Goal: Share content

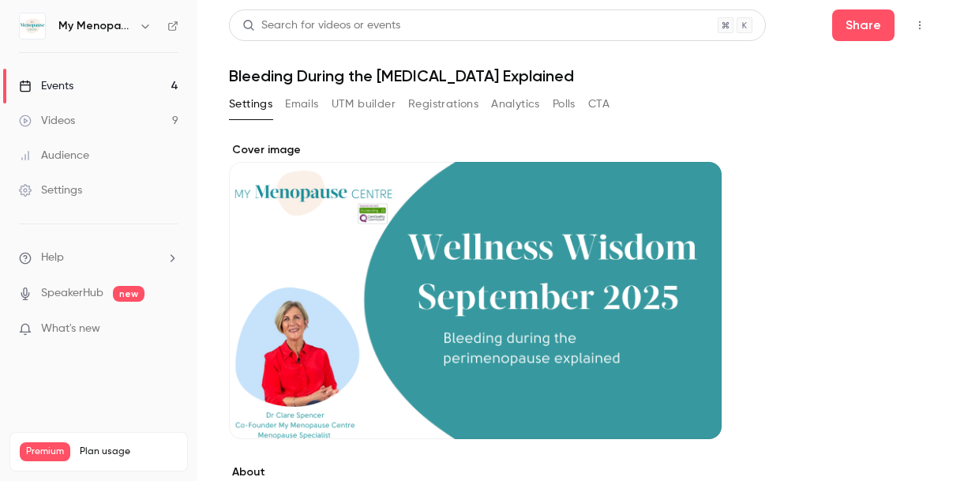
click at [140, 26] on icon "button" at bounding box center [145, 26] width 13 height 13
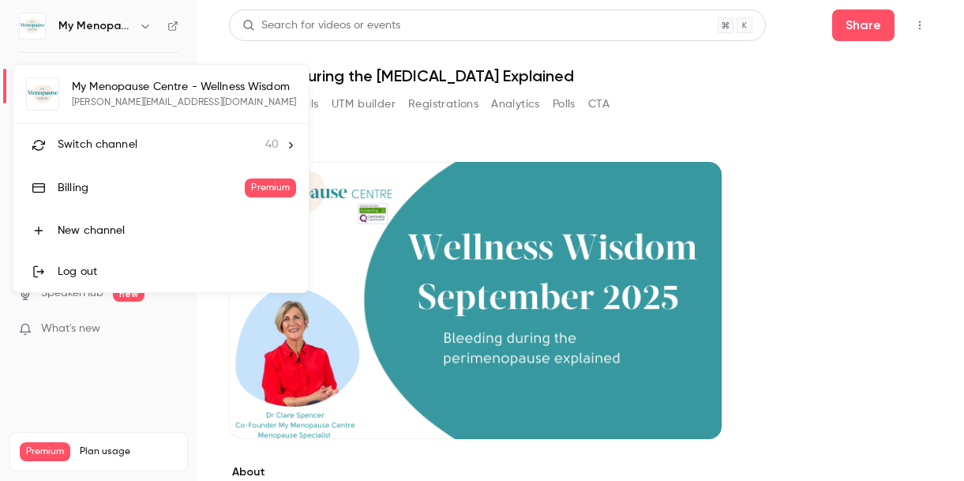
click at [111, 140] on span "Switch channel" at bounding box center [98, 145] width 80 height 17
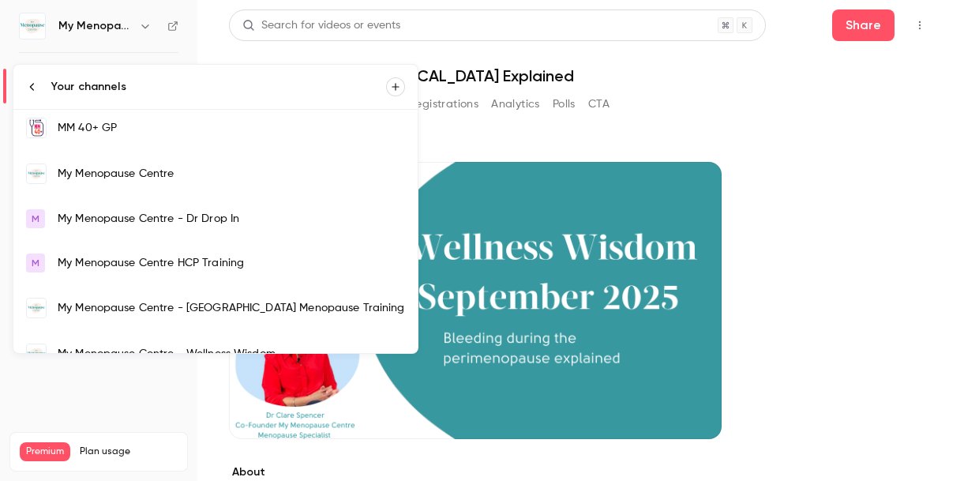
scroll to position [1114, 0]
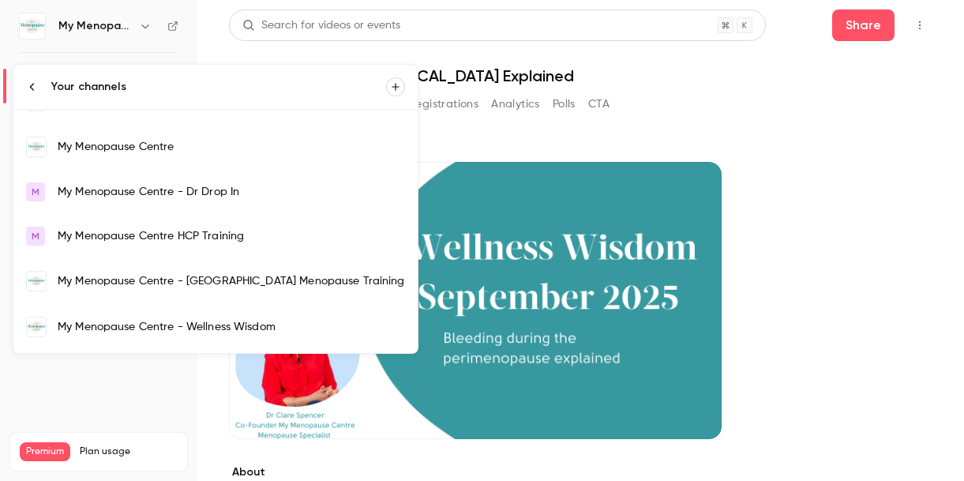
click at [115, 139] on div "My Menopause Centre" at bounding box center [231, 147] width 347 height 16
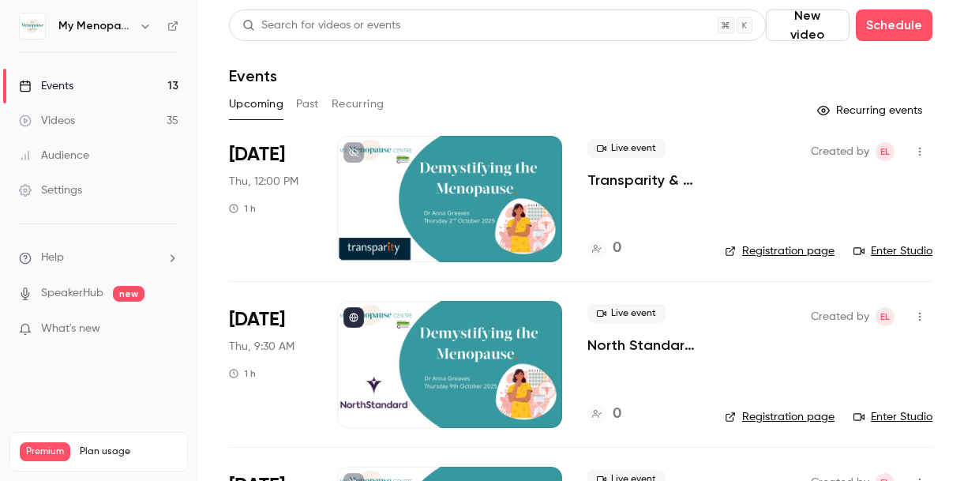
click at [450, 197] on div at bounding box center [449, 199] width 225 height 126
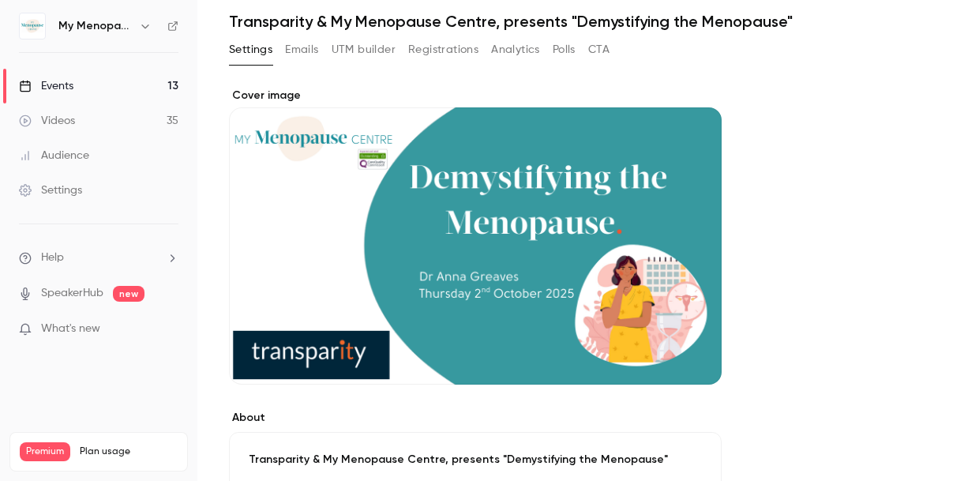
scroll to position [10, 0]
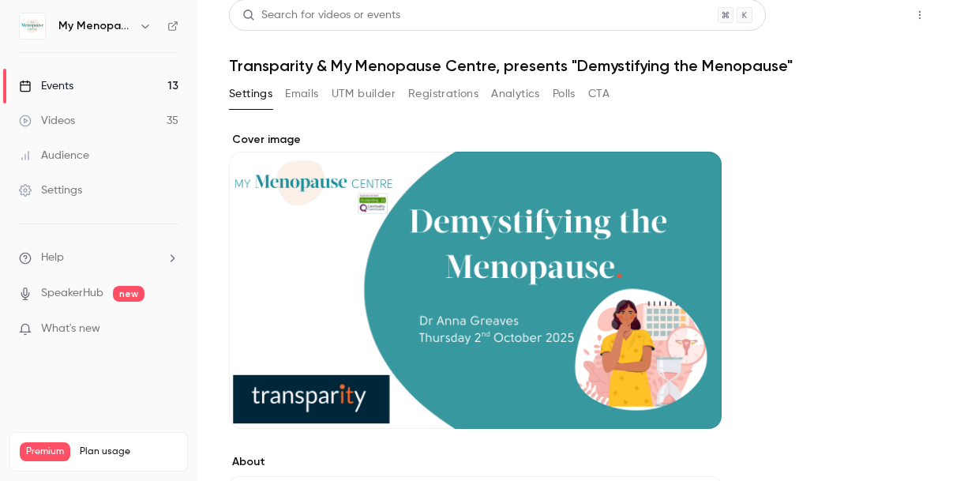
click at [868, 20] on button "Share" at bounding box center [863, 15] width 62 height 32
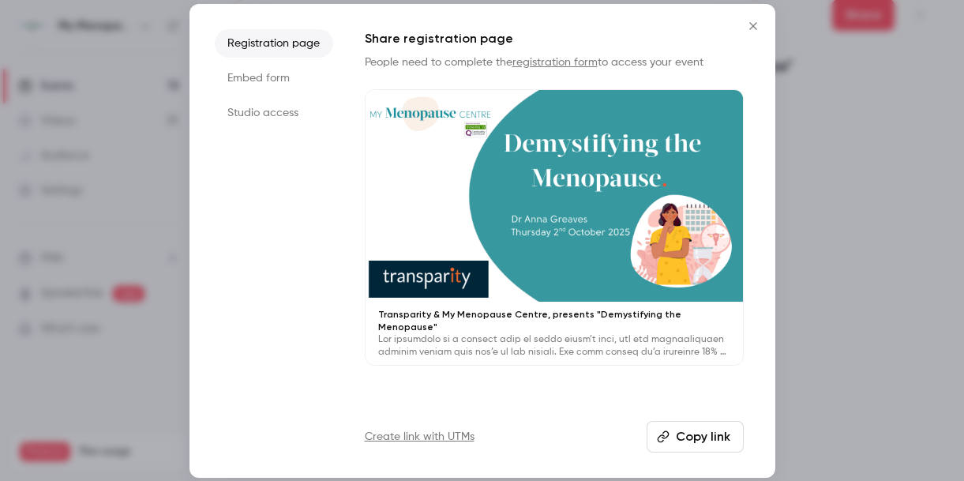
click at [267, 46] on li "Registration page" at bounding box center [274, 43] width 118 height 28
click at [570, 186] on div at bounding box center [553, 196] width 377 height 212
